Goal: Obtain resource: Download file/media

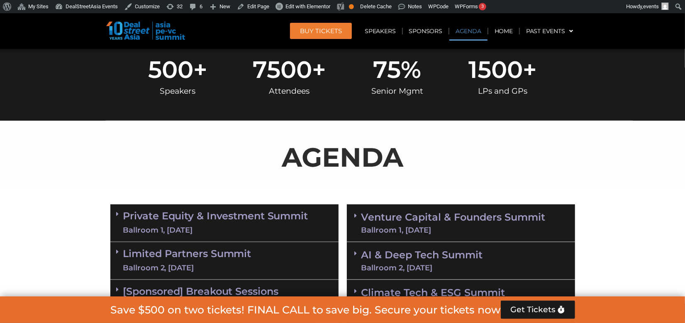
scroll to position [422, 0]
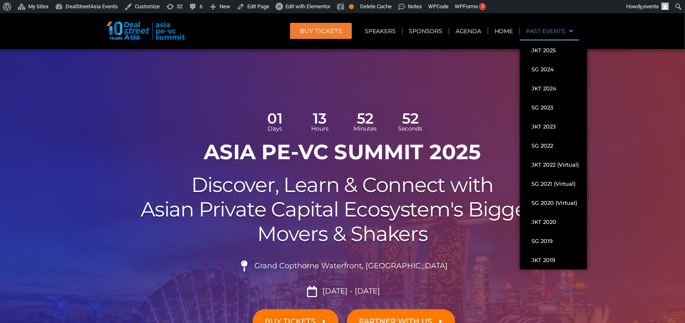
click at [570, 29] on span at bounding box center [569, 31] width 8 height 14
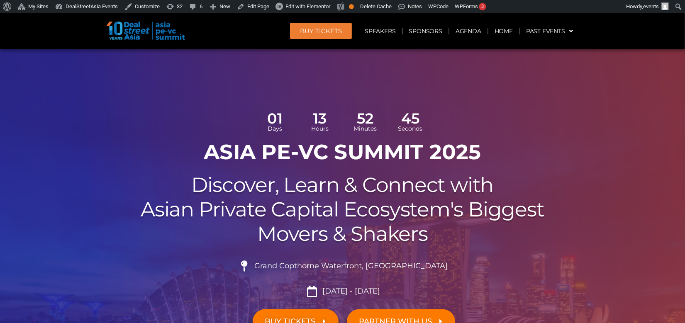
click at [458, 85] on div at bounding box center [342, 222] width 685 height 347
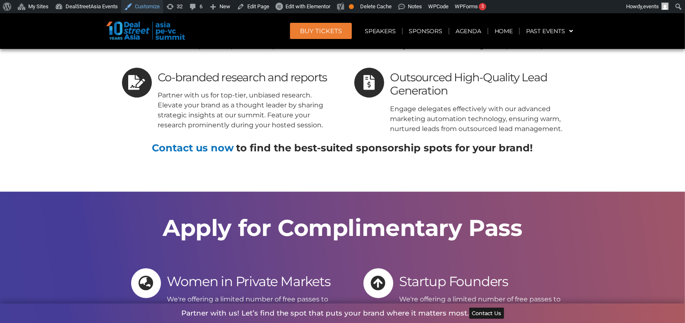
scroll to position [8503, 0]
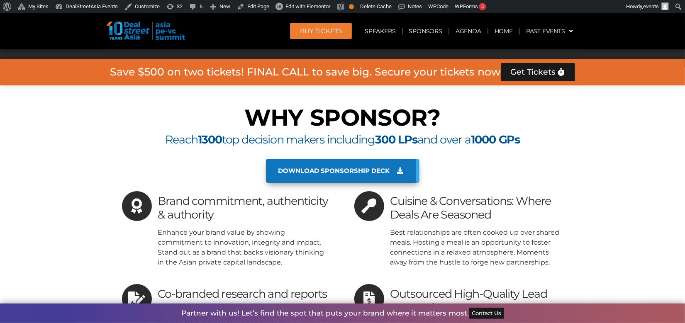
scroll to position [4459, 0]
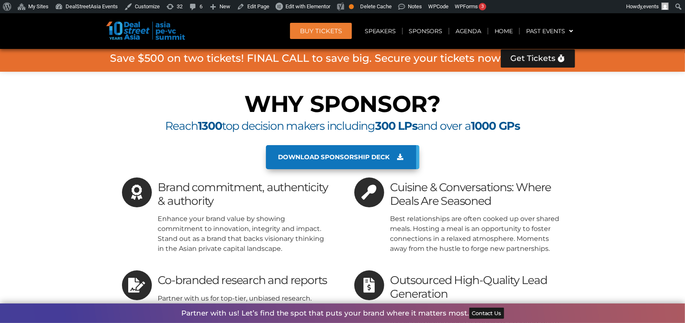
click at [375, 153] on span "Download sponsorship deck" at bounding box center [334, 156] width 112 height 7
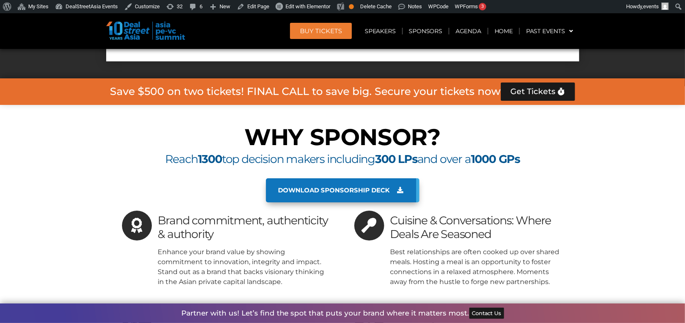
scroll to position [4403, 0]
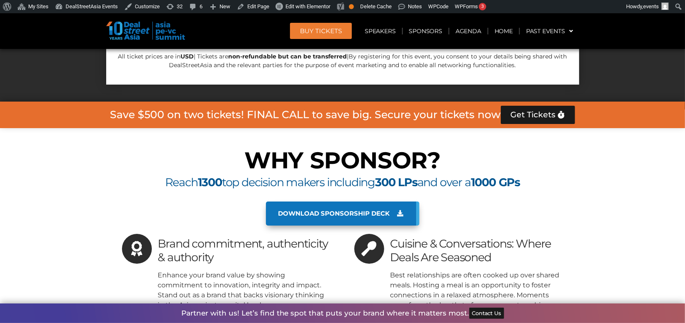
click at [294, 210] on span "Download sponsorship deck" at bounding box center [334, 213] width 112 height 7
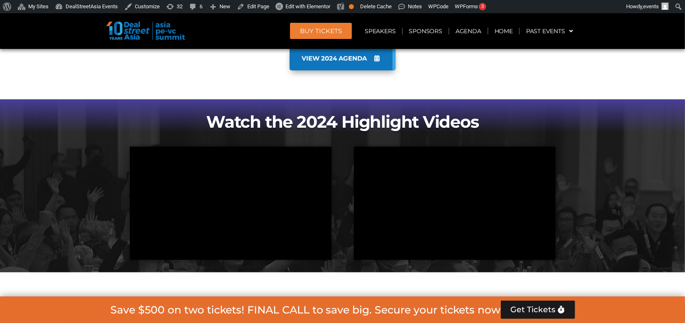
scroll to position [605, 0]
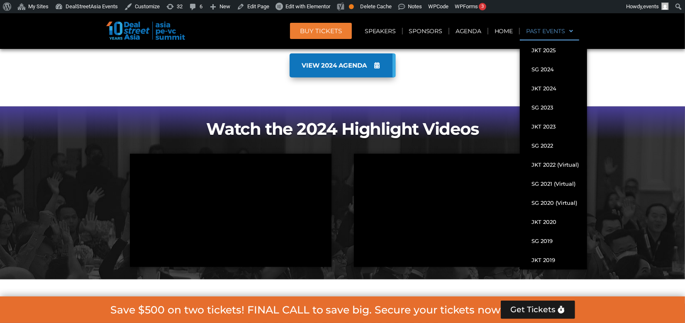
click at [564, 34] on link "Past Events" at bounding box center [549, 31] width 59 height 19
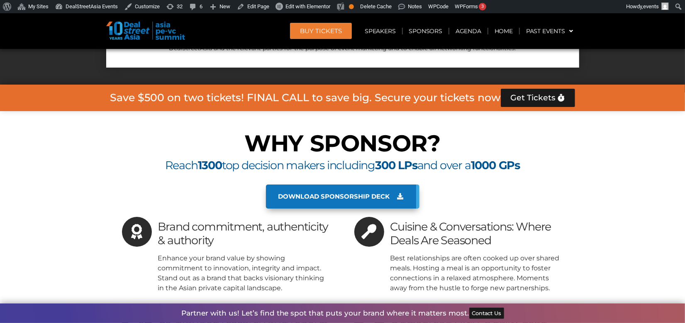
scroll to position [4417, 0]
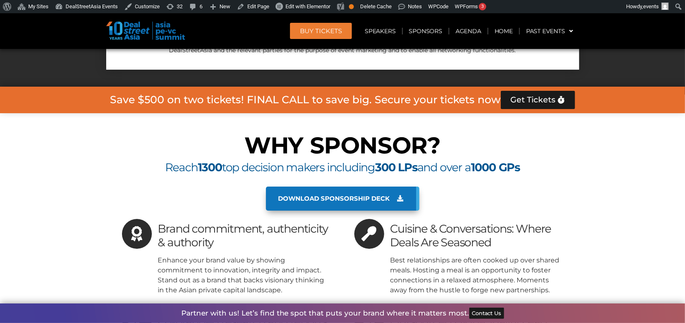
click at [367, 195] on span "Download sponsorship deck" at bounding box center [334, 198] width 112 height 7
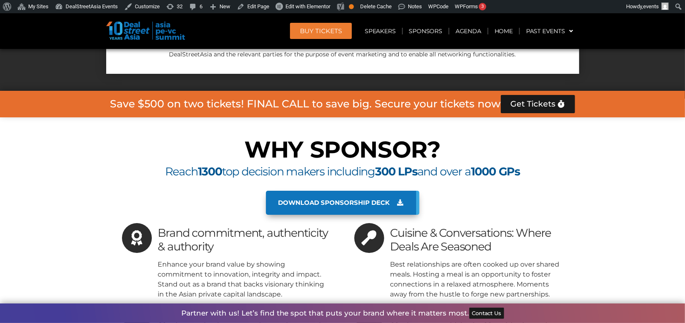
scroll to position [4412, 0]
